Goal: Task Accomplishment & Management: Manage account settings

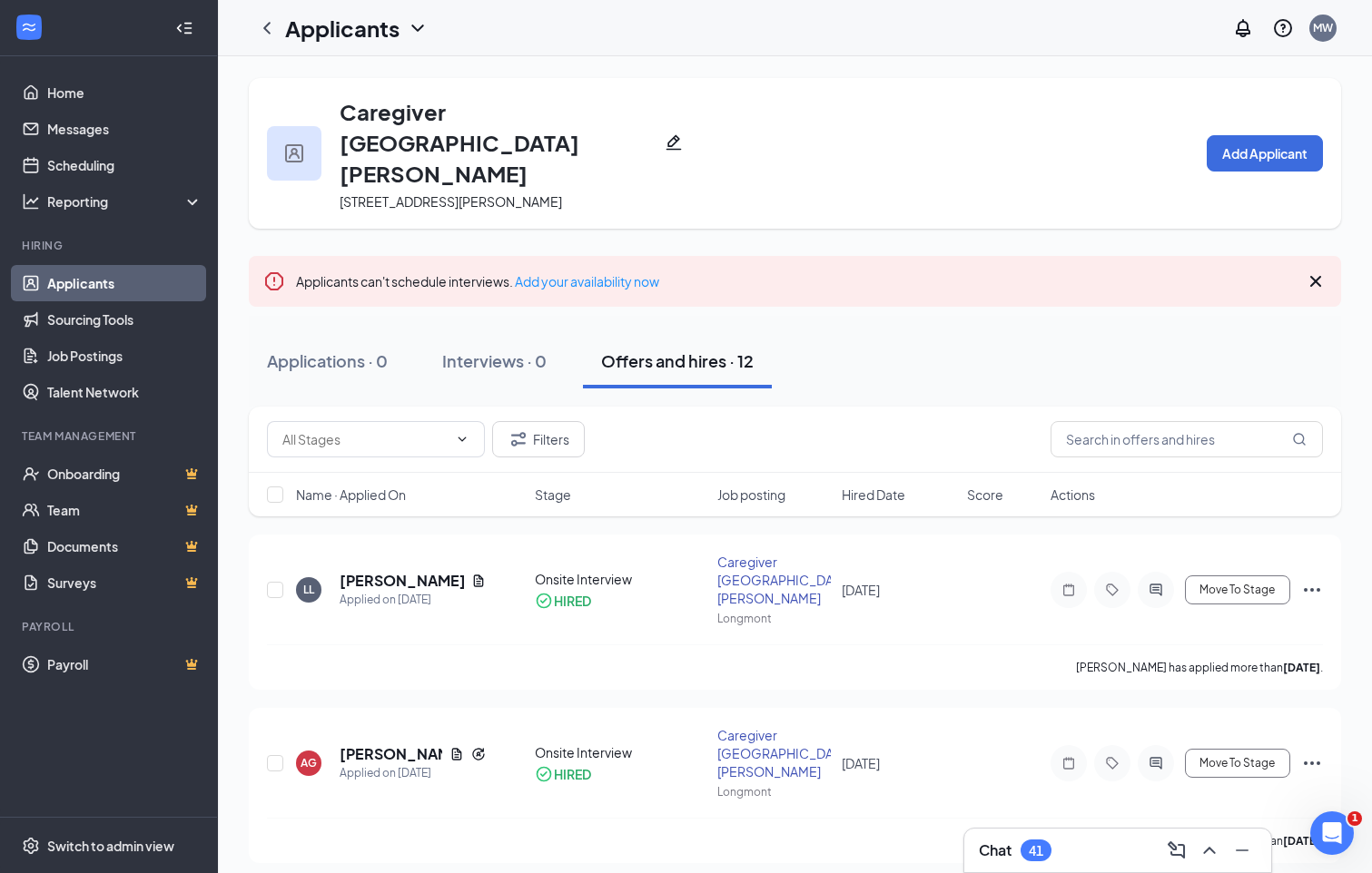
click at [1322, 271] on icon "Cross" at bounding box center [1315, 281] width 22 height 22
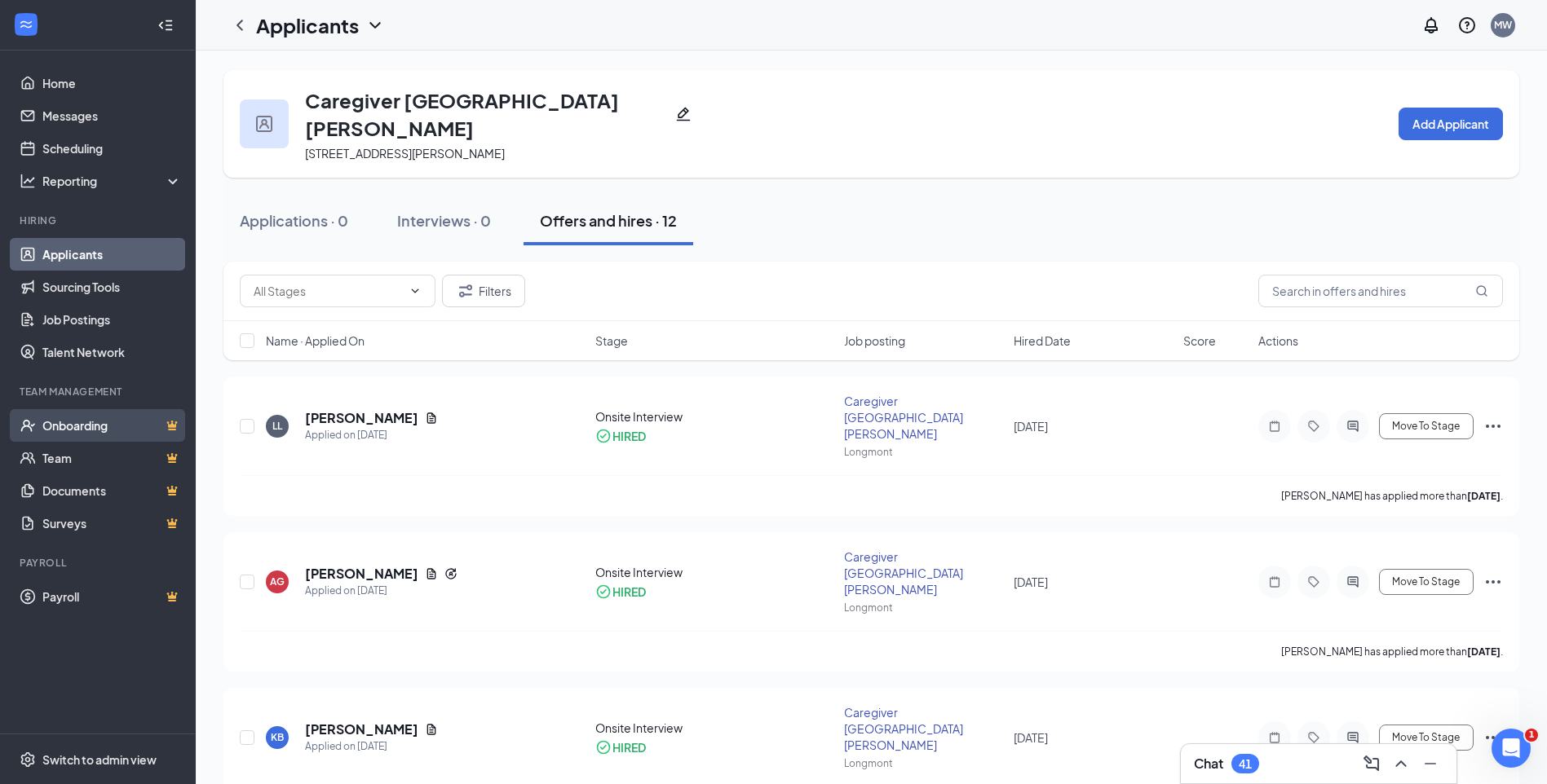
click at [87, 420] on link "Onboarding" at bounding box center [112, 425] width 139 height 32
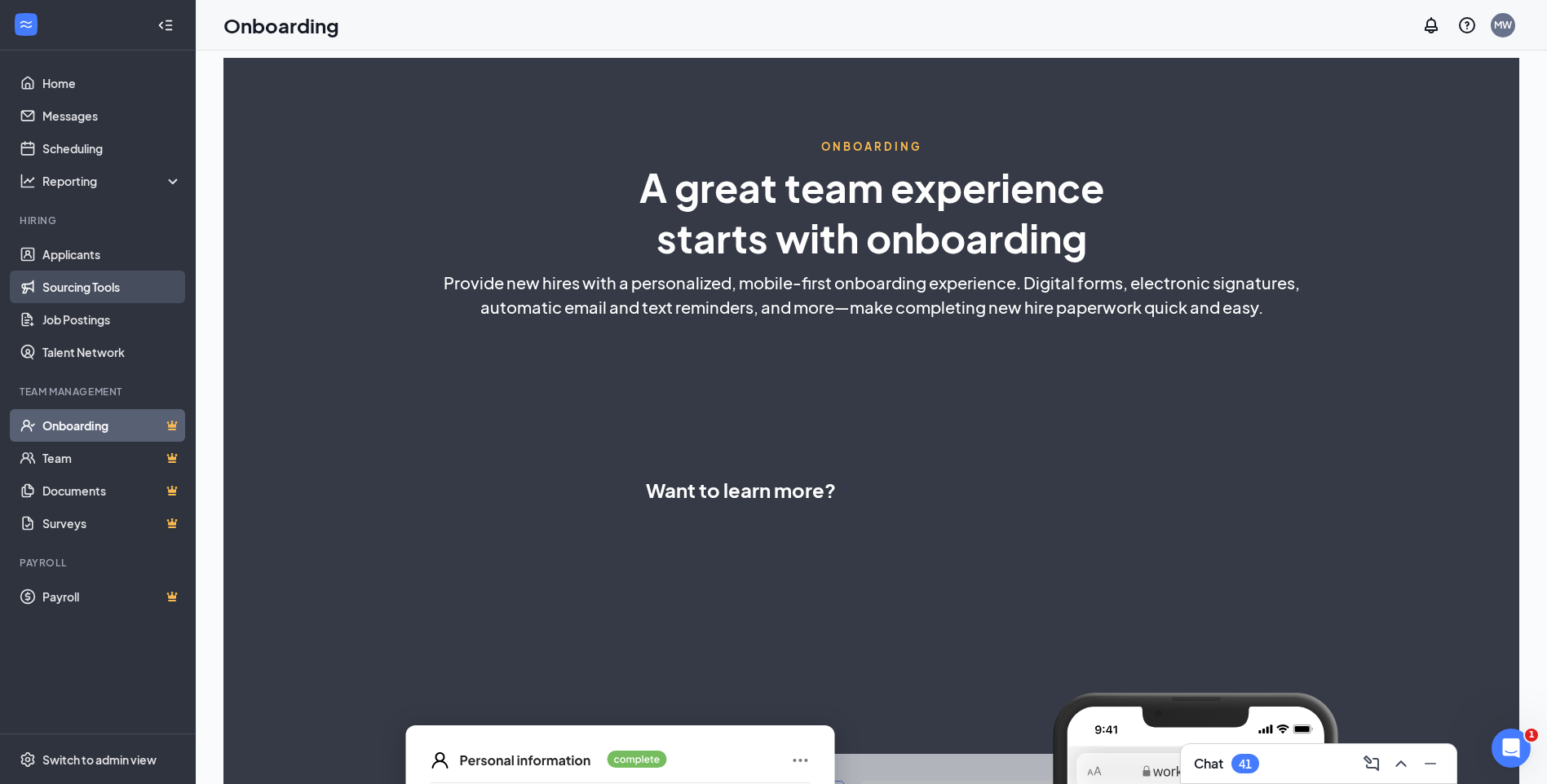
select select "US"
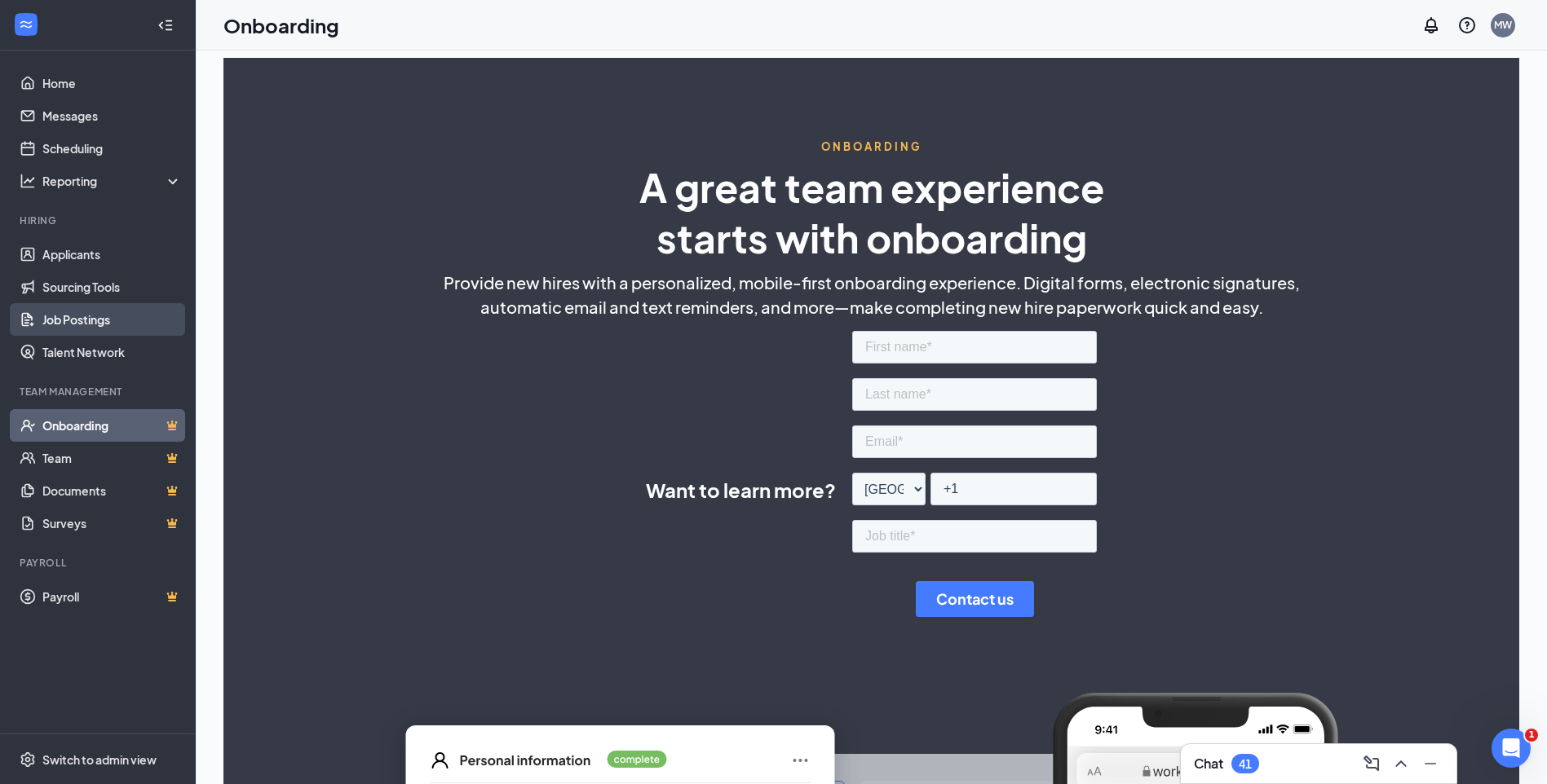
click at [79, 321] on link "Job Postings" at bounding box center [112, 319] width 139 height 32
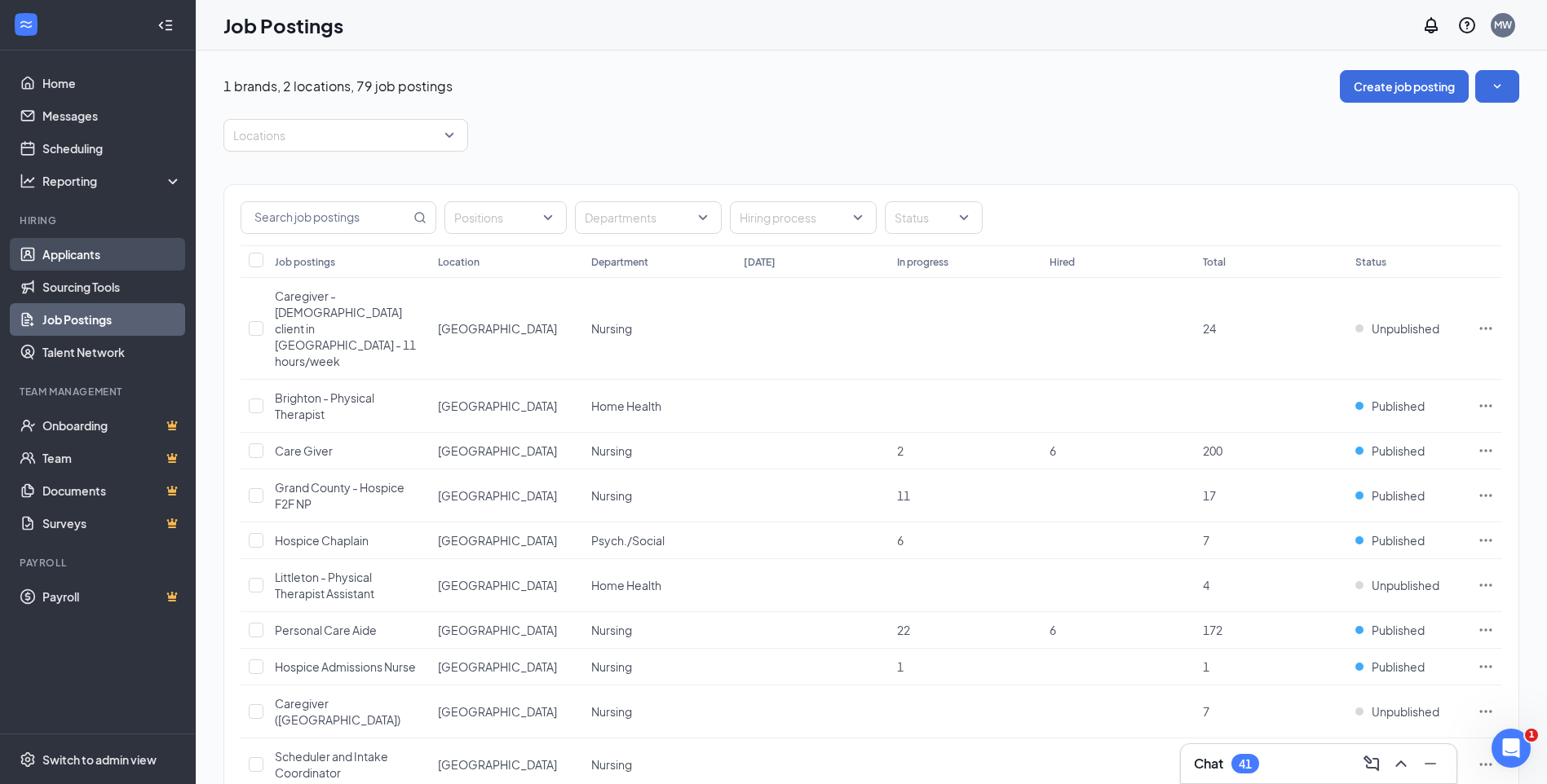
click at [82, 256] on link "Applicants" at bounding box center [112, 255] width 139 height 32
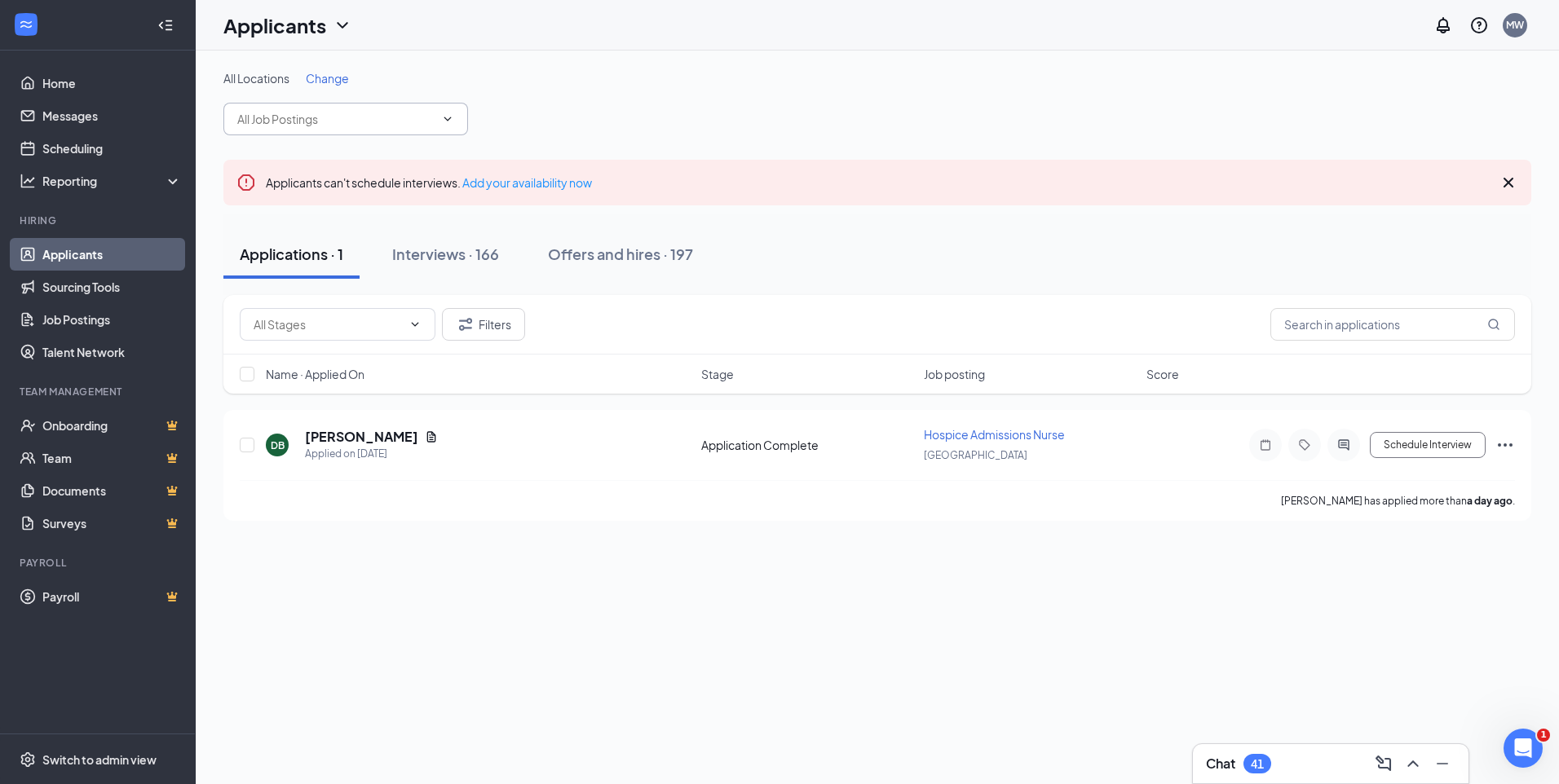
click at [448, 119] on icon "ChevronDown" at bounding box center [448, 119] width 8 height 4
click at [445, 120] on icon "ChevronDown" at bounding box center [448, 119] width 13 height 13
click at [615, 255] on div "Offers and hires · 197" at bounding box center [621, 254] width 145 height 20
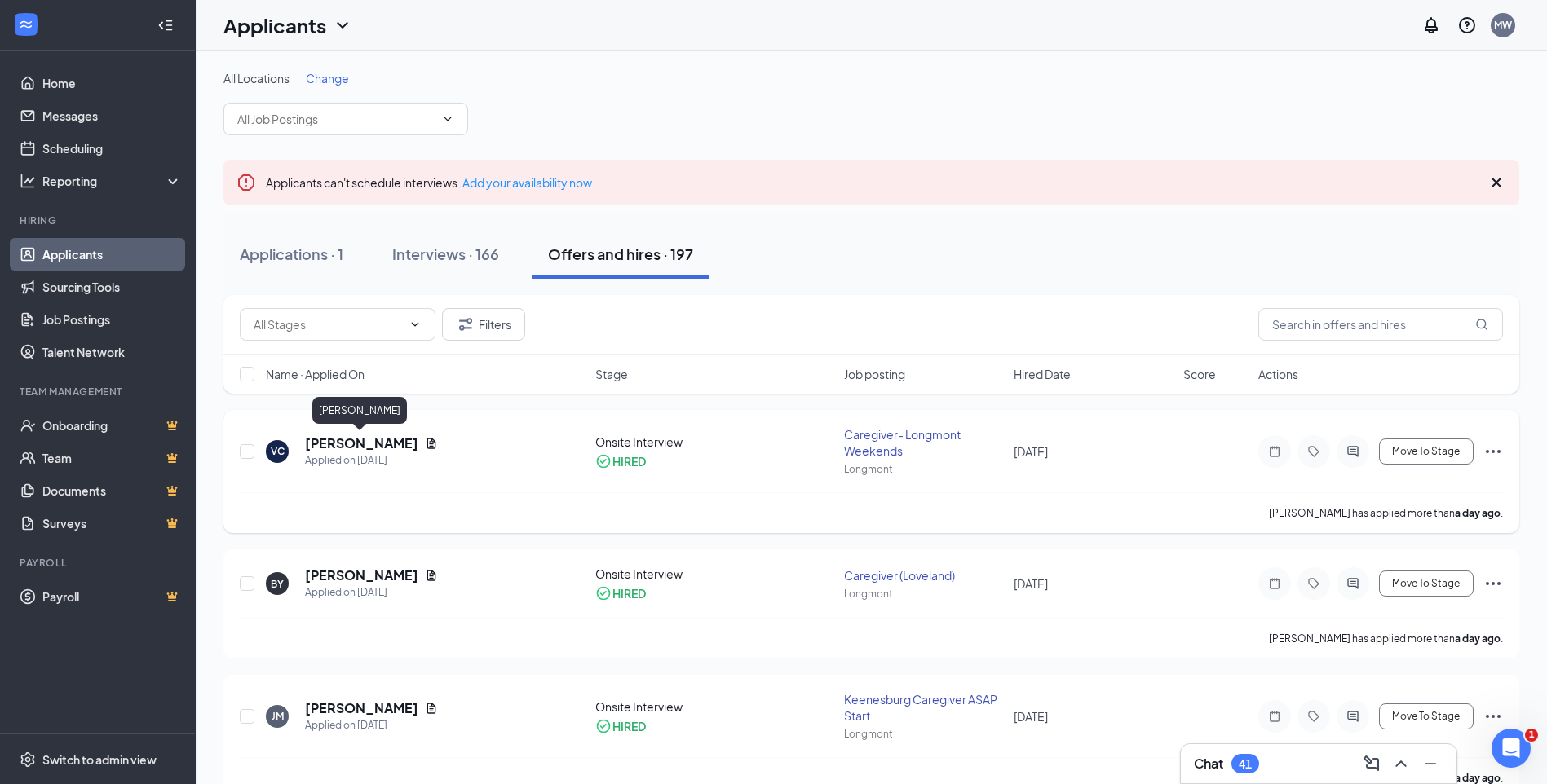
click at [348, 442] on h5 "[PERSON_NAME]" at bounding box center [361, 443] width 114 height 18
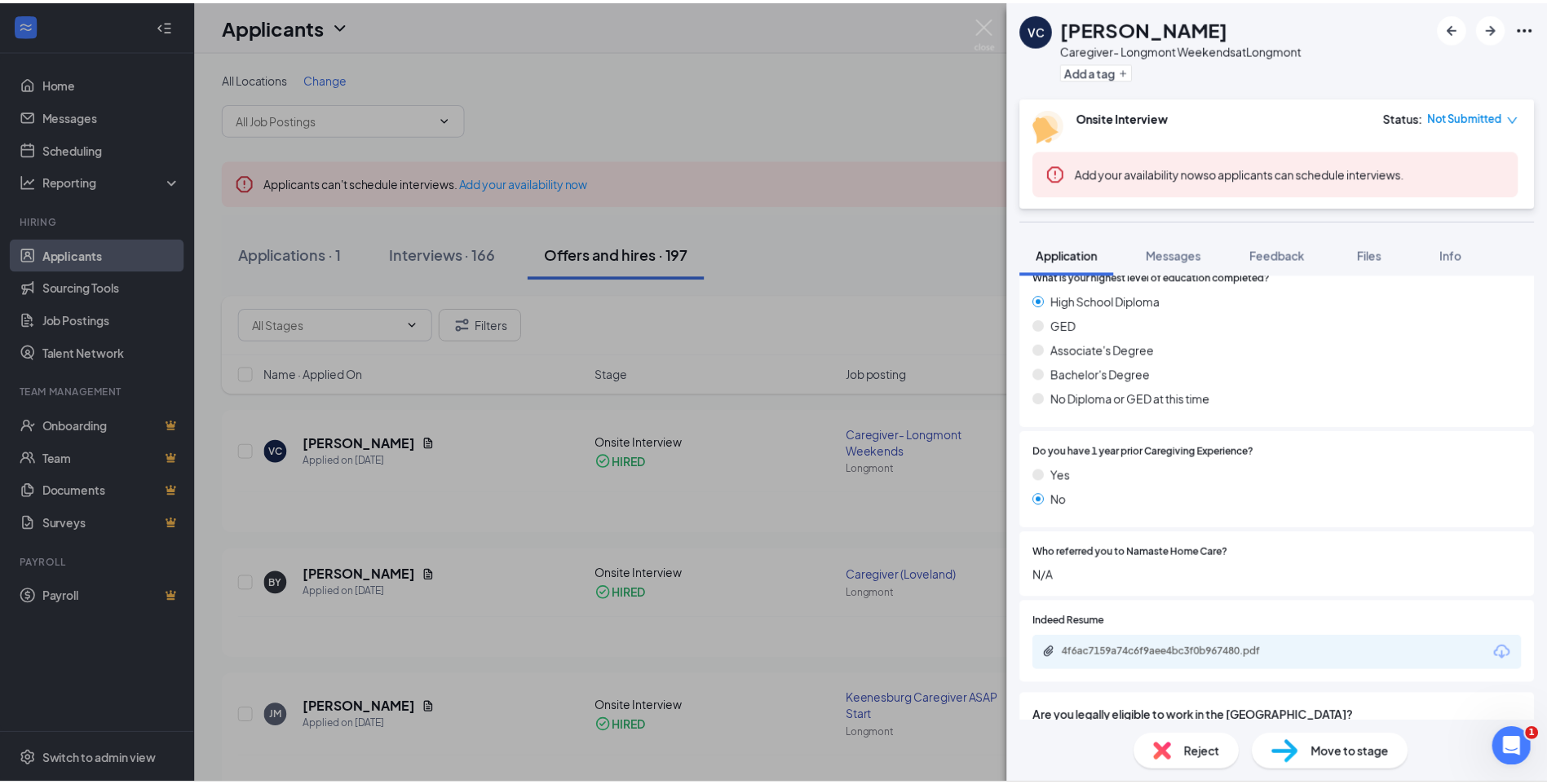
scroll to position [433, 0]
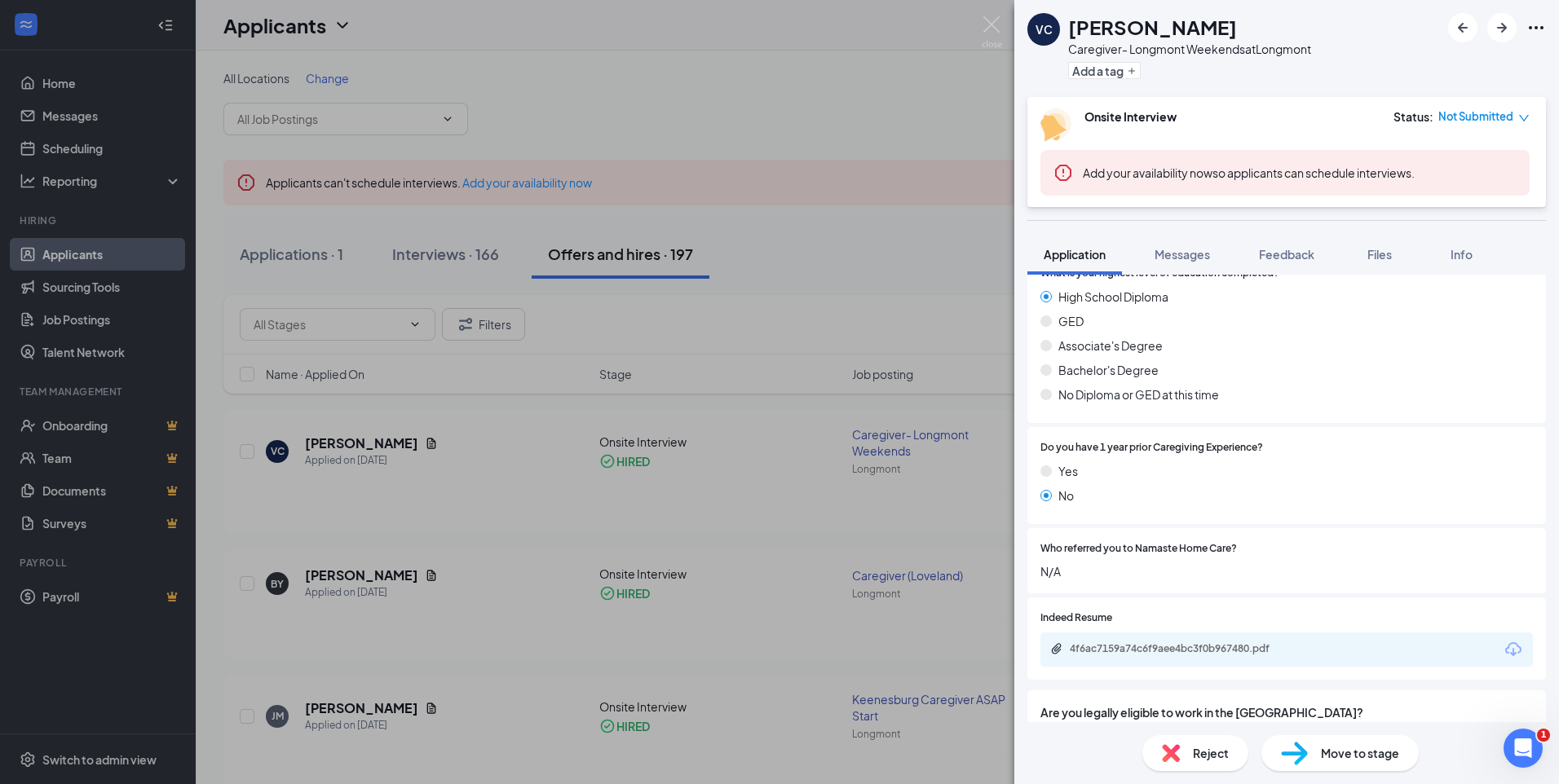
click at [812, 250] on div "VC [PERSON_NAME] Caregiver- Longmont Weekends at [GEOGRAPHIC_DATA] Add a tag On…" at bounding box center [779, 392] width 1559 height 784
click at [986, 29] on img at bounding box center [993, 32] width 21 height 32
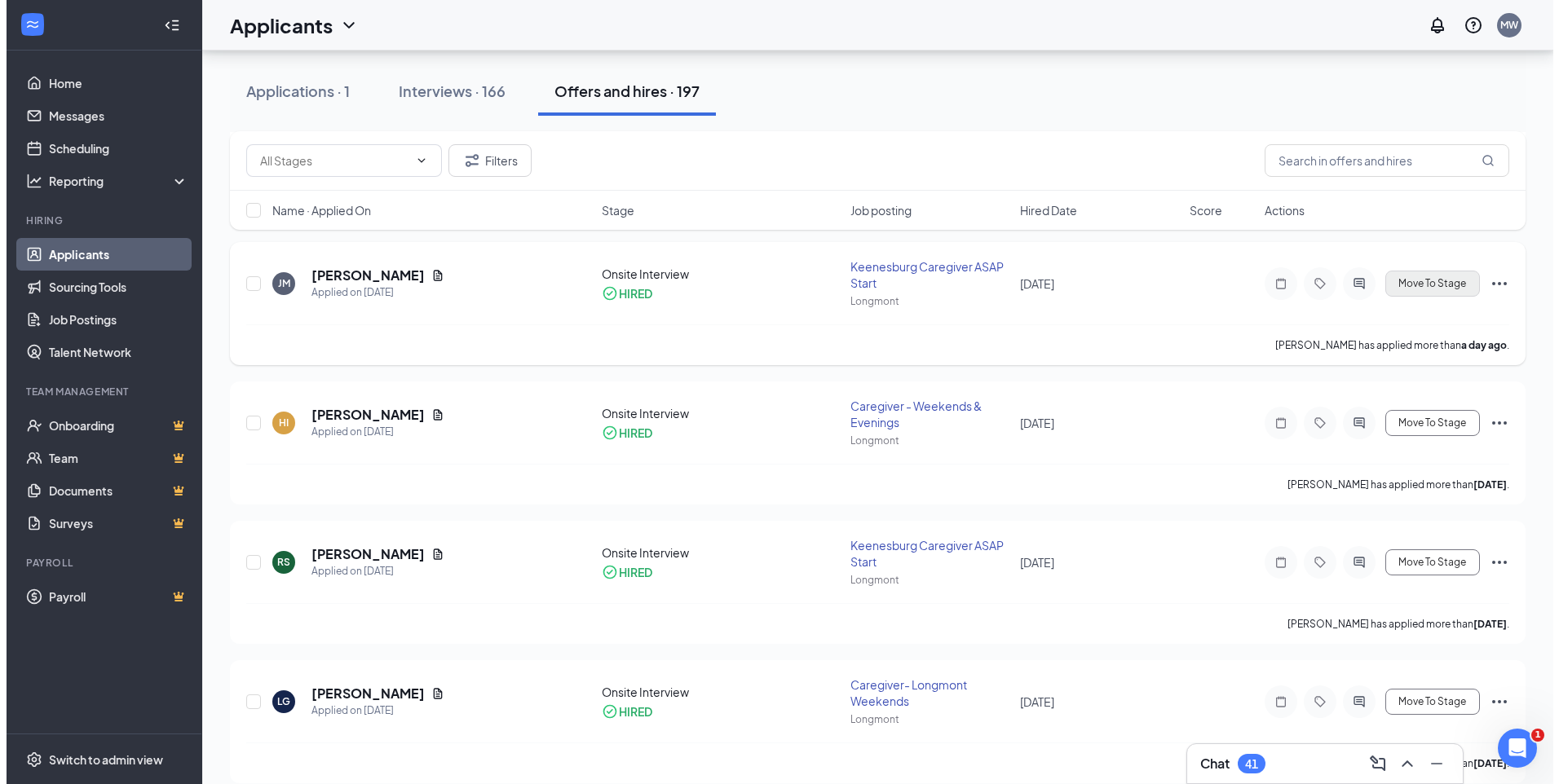
scroll to position [442, 0]
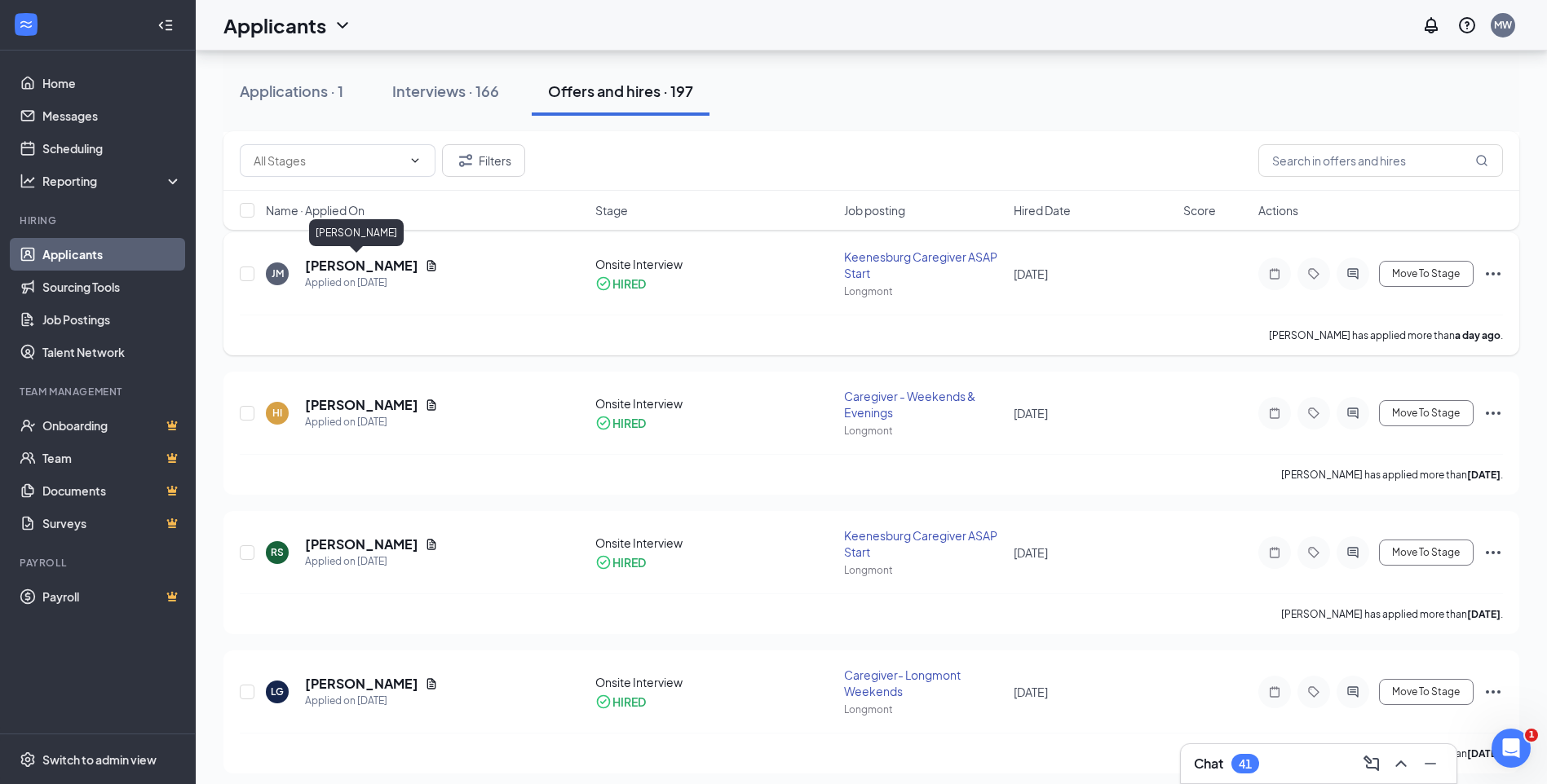
click at [369, 263] on h5 "[PERSON_NAME]" at bounding box center [361, 266] width 114 height 18
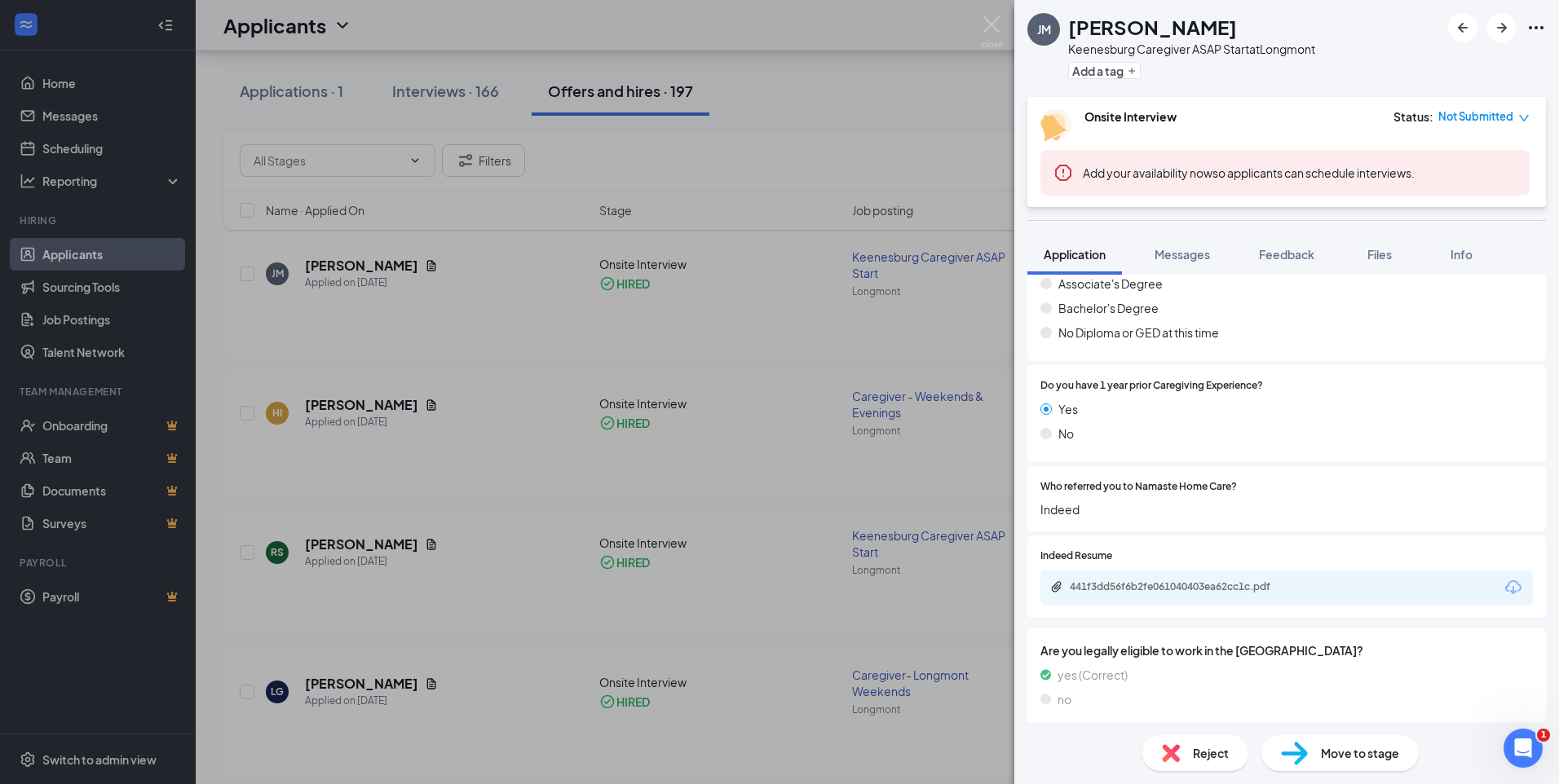
scroll to position [505, 0]
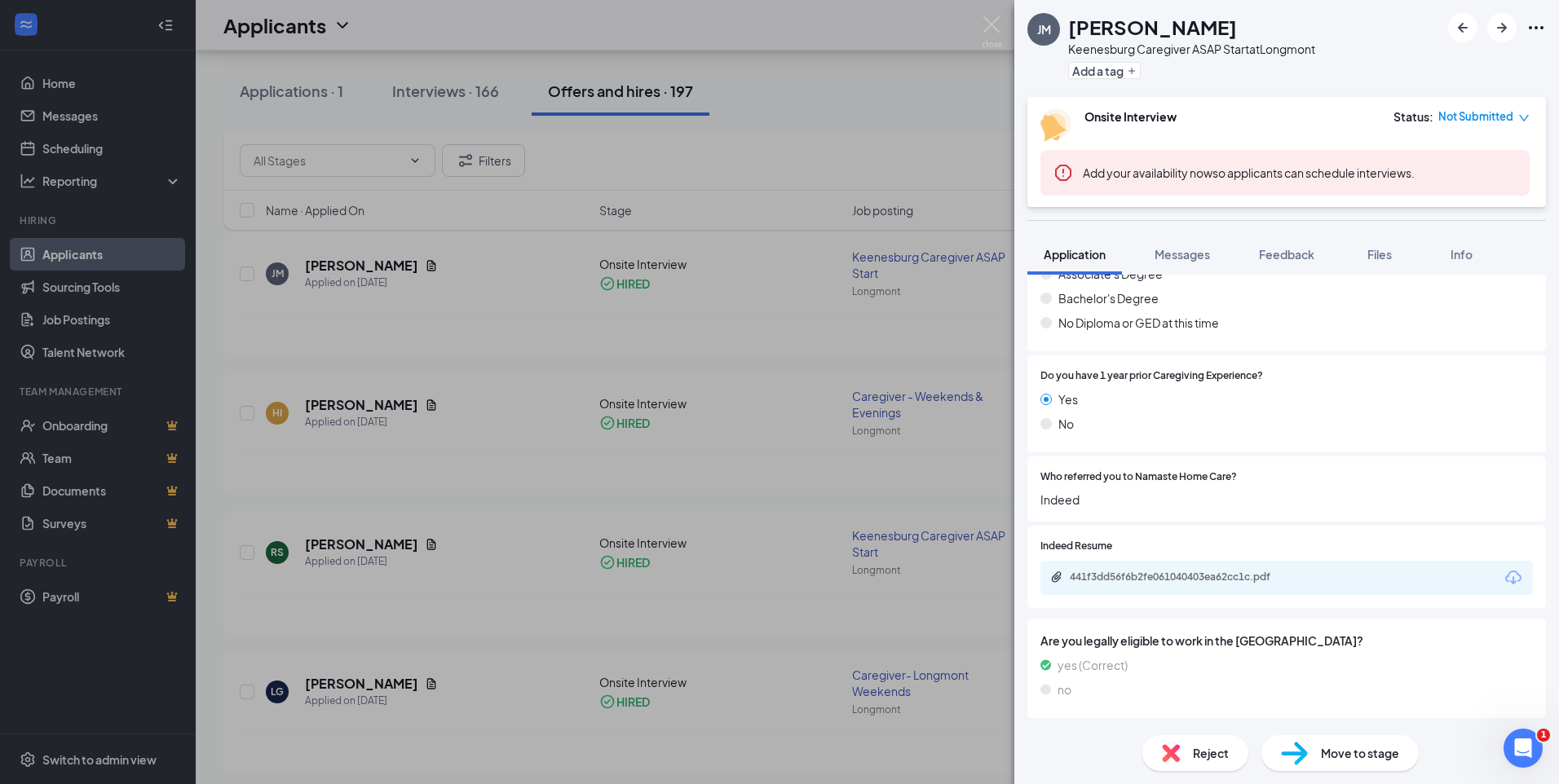
click at [1244, 575] on div "441f3dd56f6b2fe061040403ea62cc1c.pdf" at bounding box center [1286, 578] width 493 height 34
click at [1244, 582] on icon "Download" at bounding box center [1514, 577] width 20 height 20
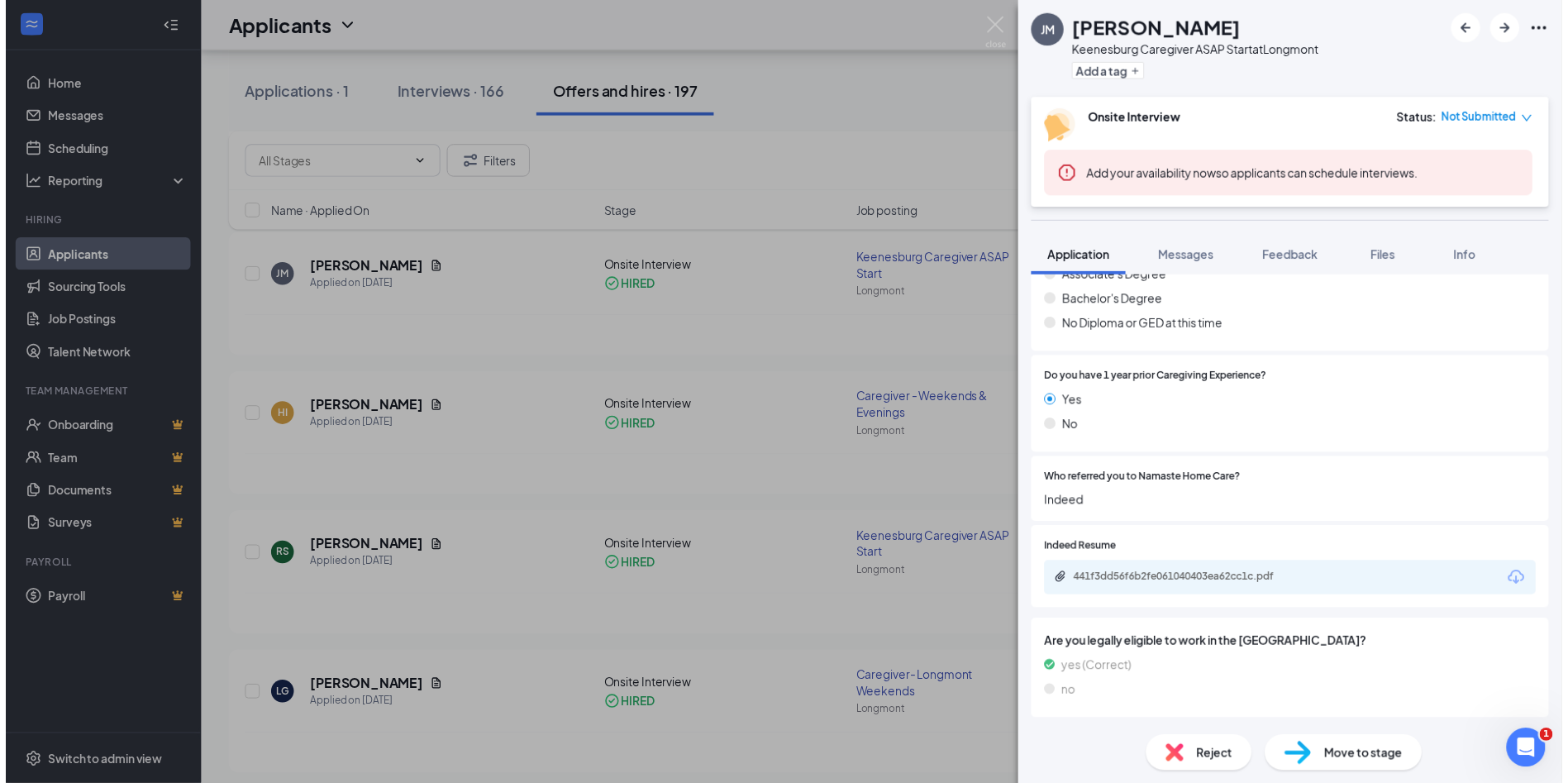
scroll to position [506, 0]
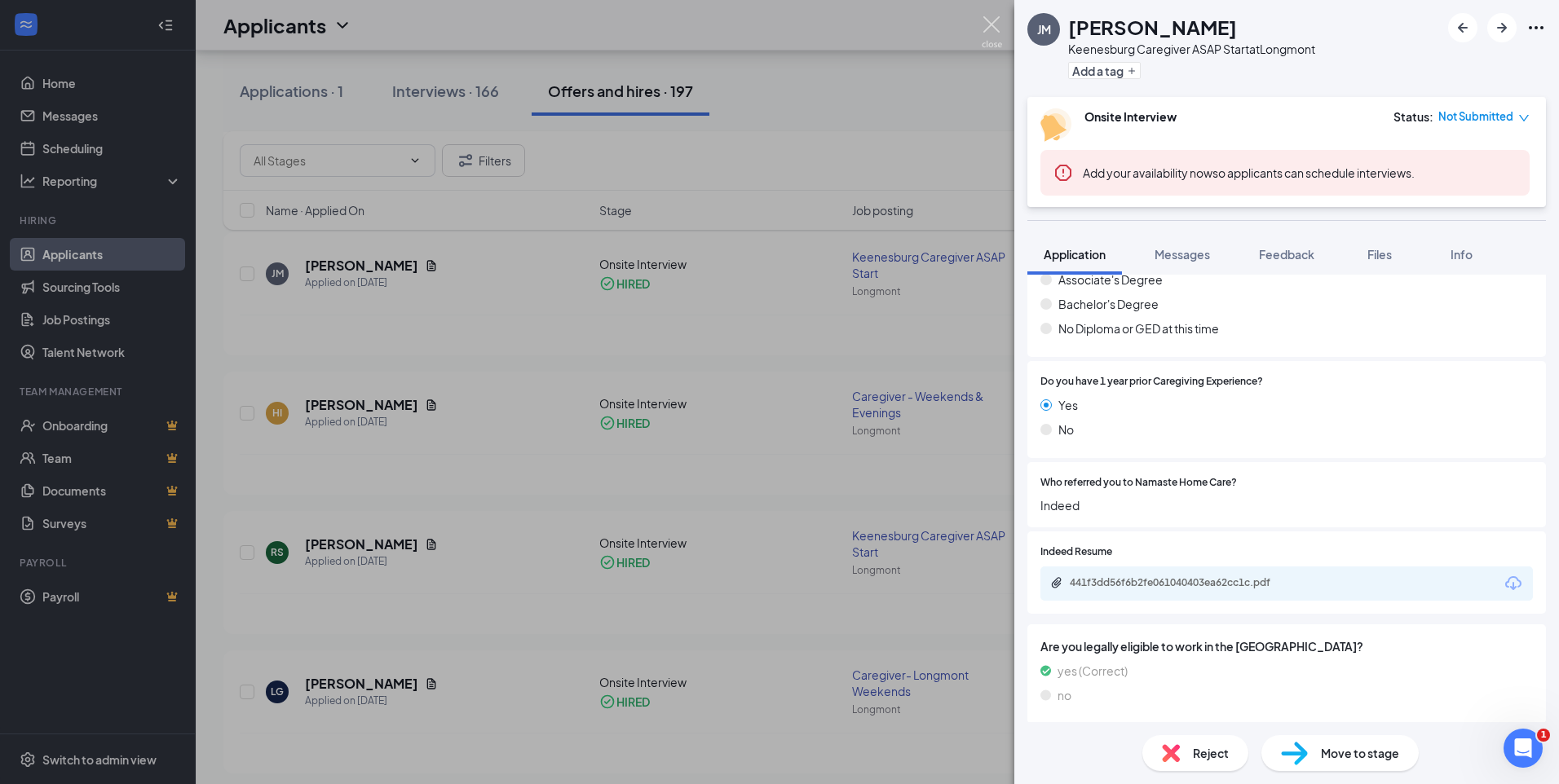
click at [982, 32] on img at bounding box center [993, 32] width 21 height 32
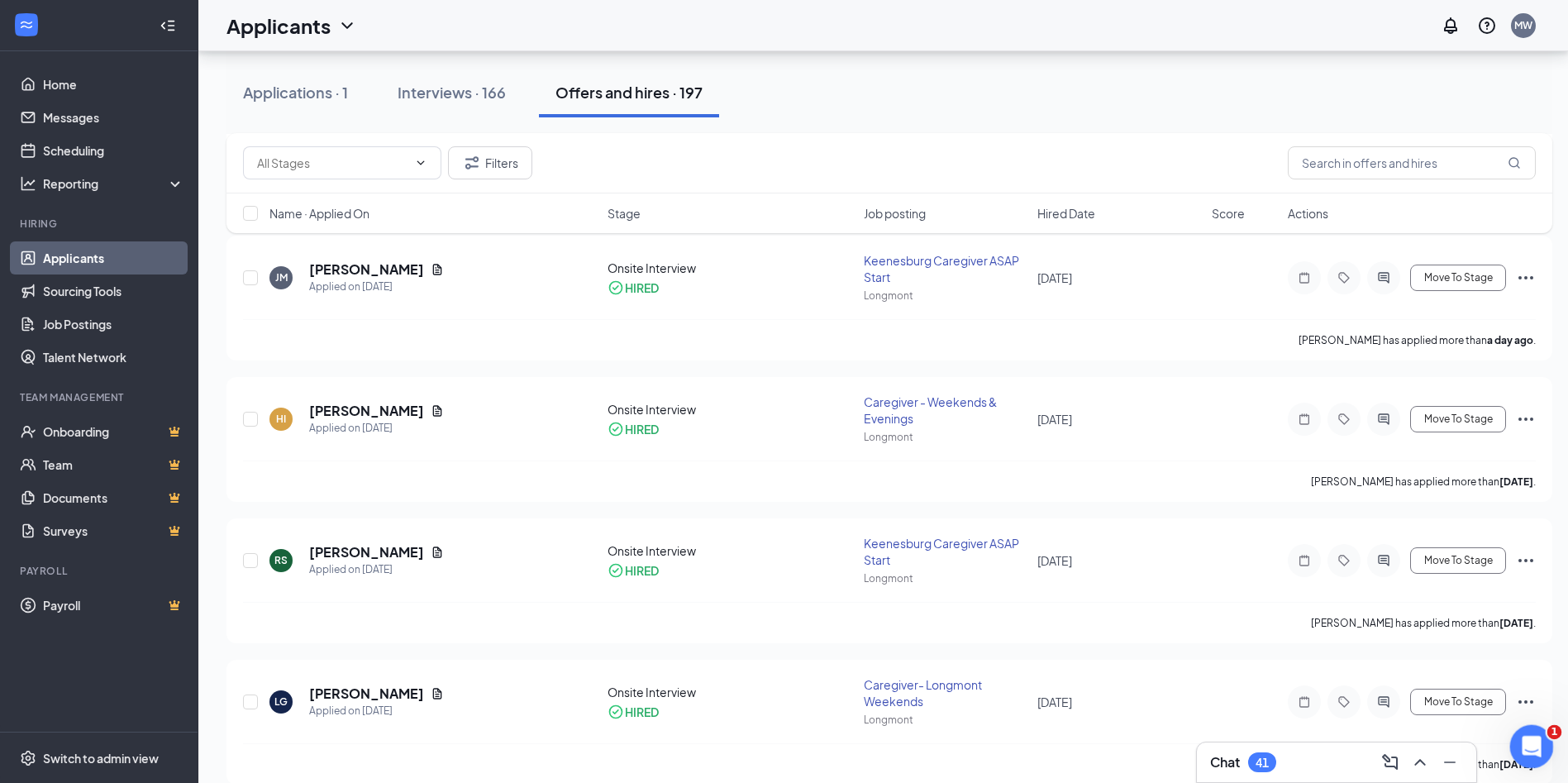
click at [1261, 752] on icon "Open Intercom Messenger" at bounding box center [1530, 745] width 28 height 28
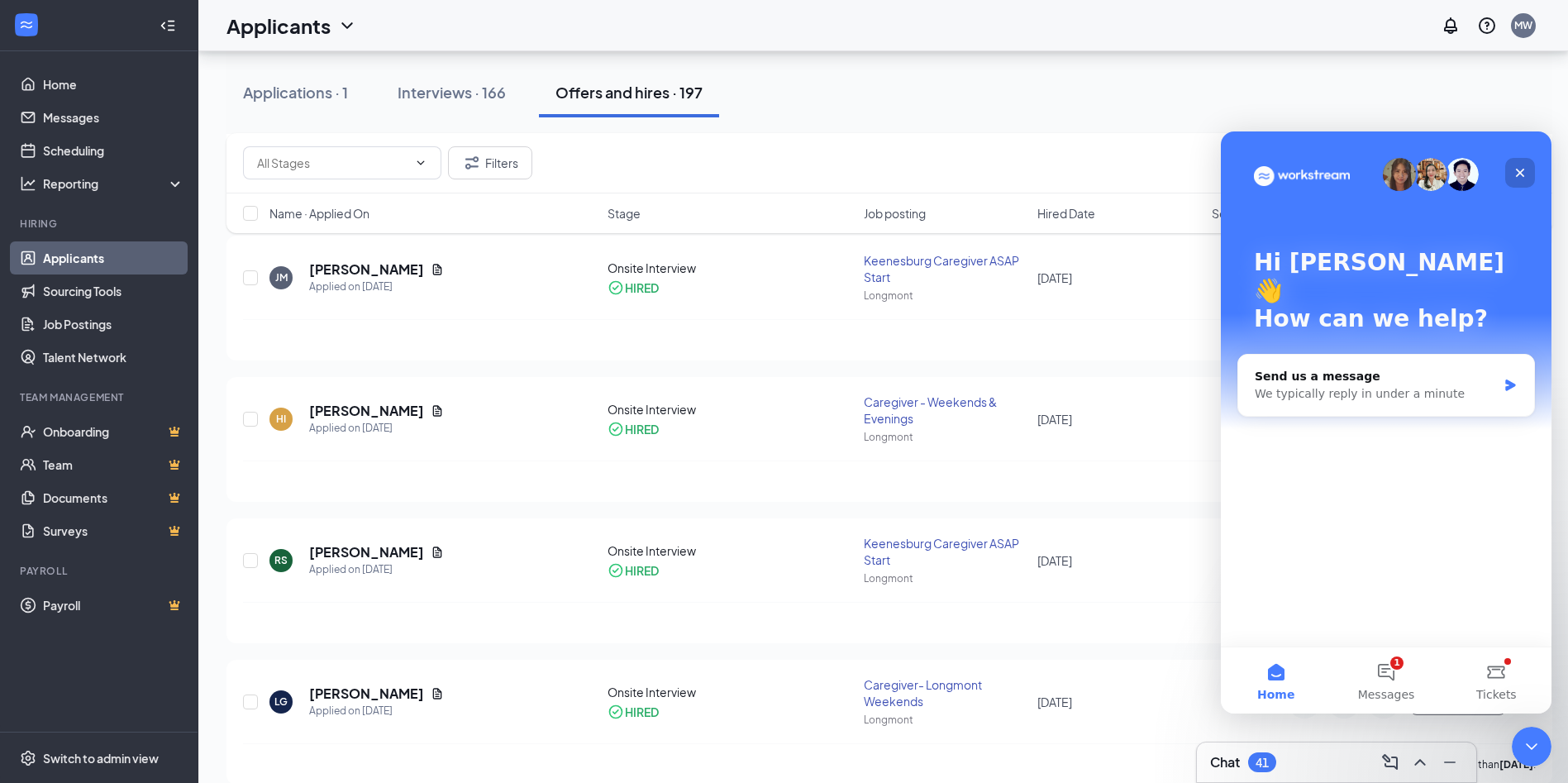
click at [1261, 173] on icon "Close" at bounding box center [1520, 172] width 13 height 13
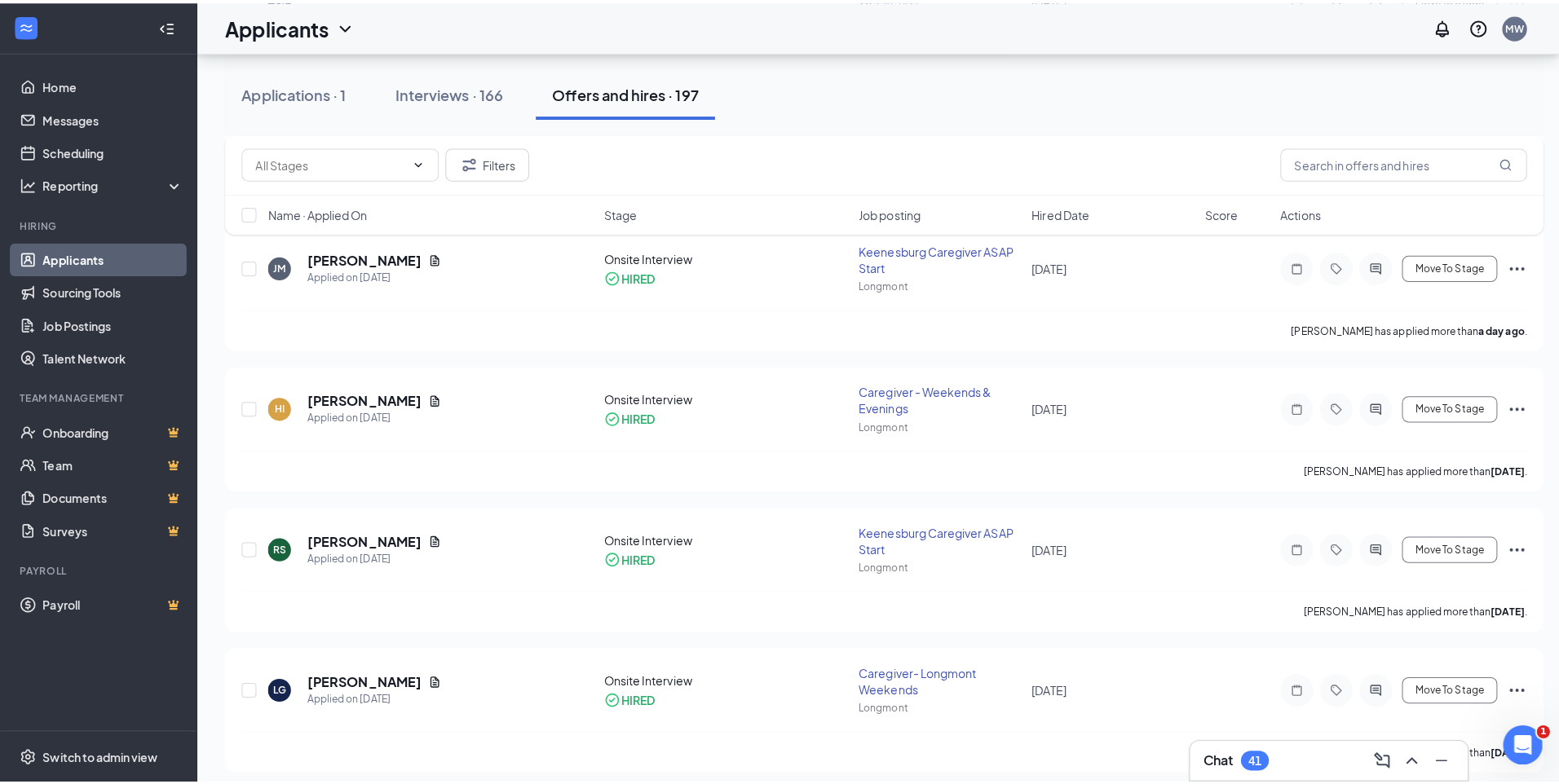
scroll to position [464, 0]
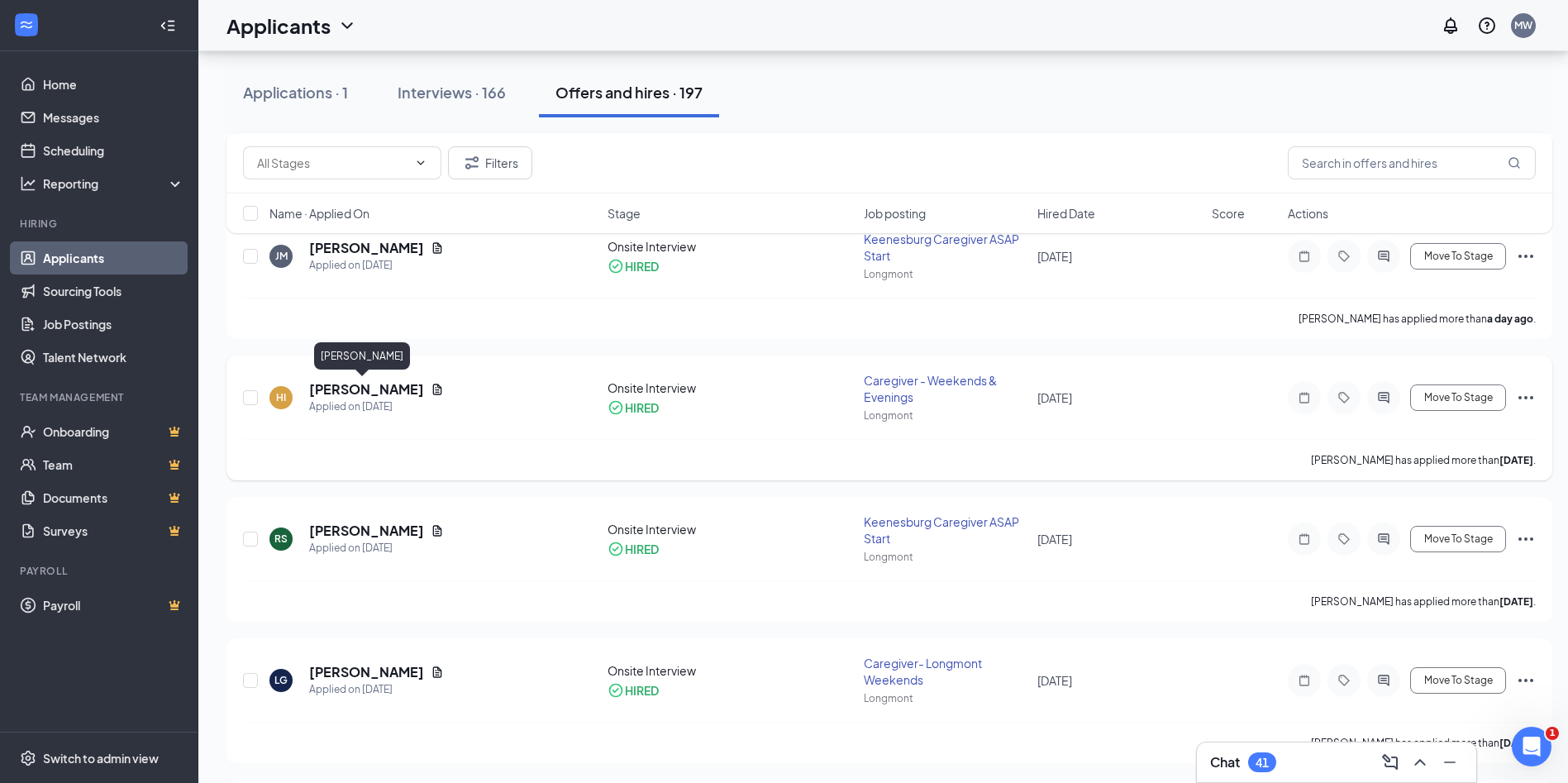
click at [346, 393] on h5 "[PERSON_NAME]" at bounding box center [366, 389] width 115 height 18
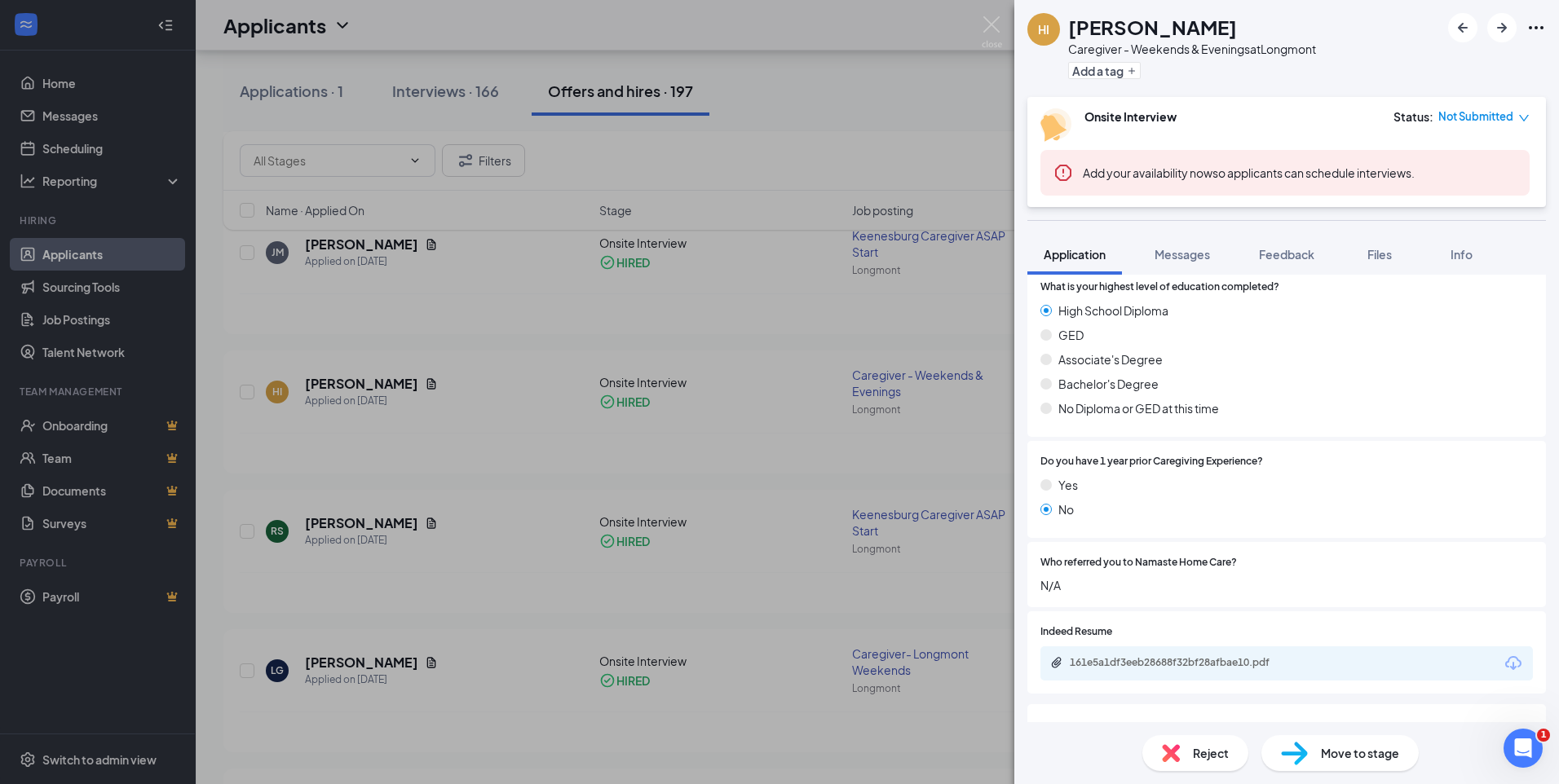
scroll to position [469, 0]
click at [1244, 659] on div "161e5a1df3eeb28688f32bf28afbae10.pdf" at bounding box center [1286, 659] width 493 height 34
click at [1244, 664] on icon "Download" at bounding box center [1513, 659] width 16 height 14
